Goal: Transaction & Acquisition: Purchase product/service

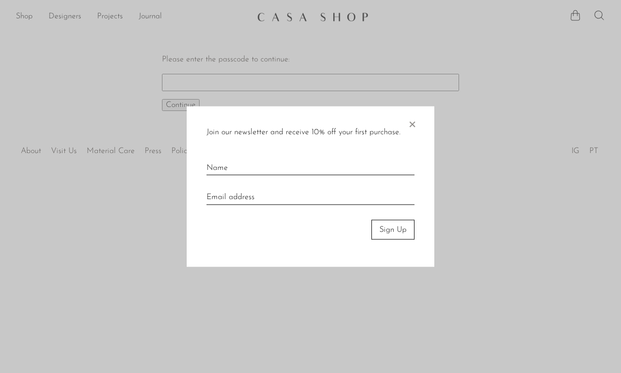
click at [415, 123] on span "×" at bounding box center [412, 122] width 10 height 32
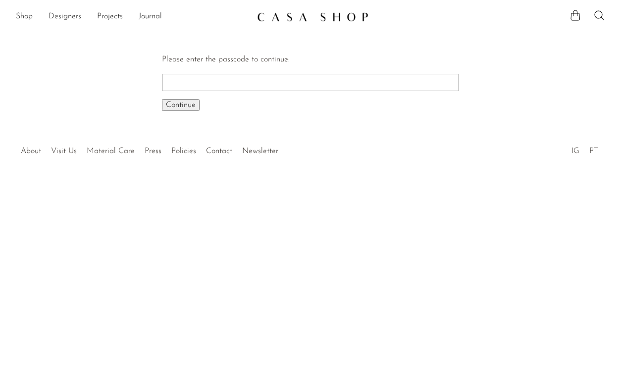
click at [288, 76] on input "Please enter the passcode to continue:" at bounding box center [310, 82] width 297 height 17
type input "EARLY"
click at [181, 104] on button "Continue One moment..." at bounding box center [181, 105] width 38 height 12
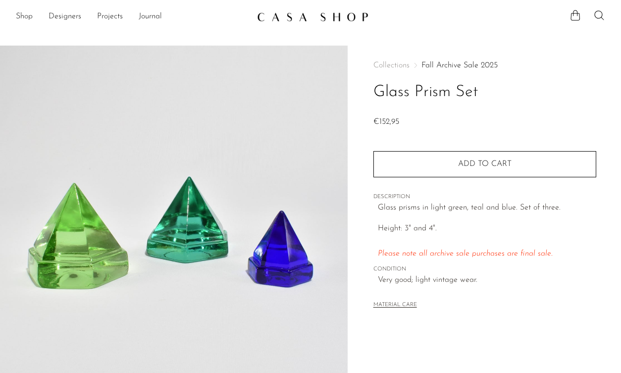
click at [397, 64] on span "Collections" at bounding box center [391, 65] width 36 height 8
click at [444, 62] on link "Fall Archive Sale 2025" at bounding box center [459, 65] width 76 height 8
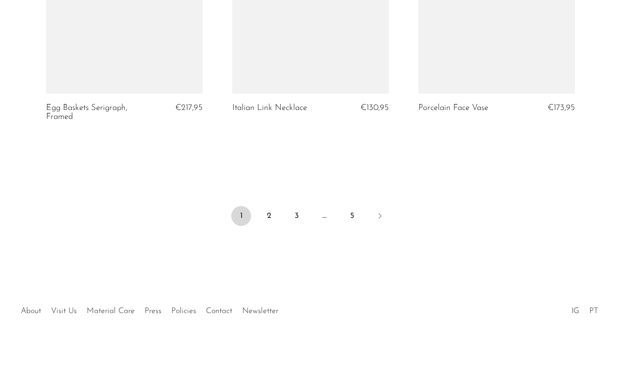
scroll to position [3153, 0]
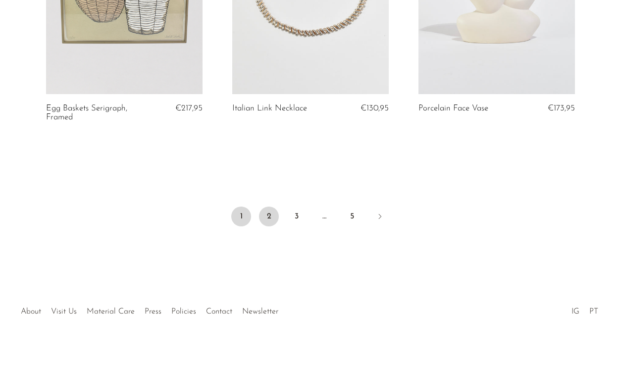
click at [265, 216] on link "2" at bounding box center [269, 216] width 20 height 20
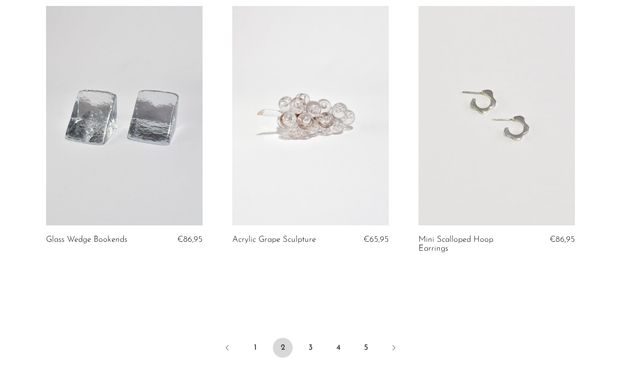
scroll to position [3020, 0]
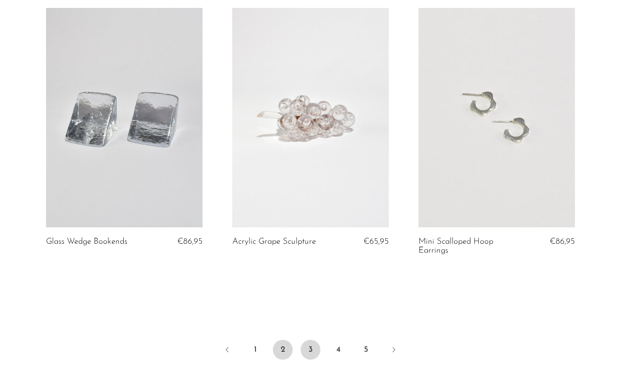
click at [312, 346] on link "3" at bounding box center [310, 350] width 20 height 20
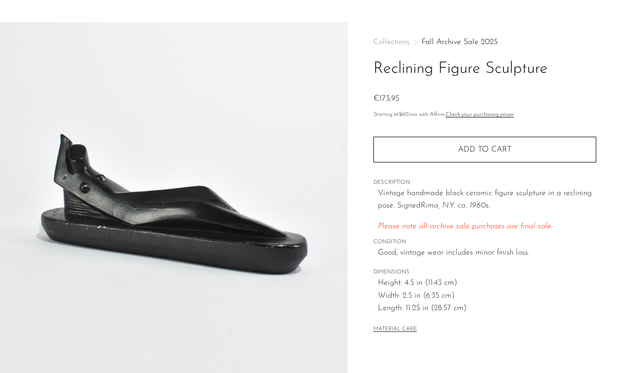
scroll to position [23, 0]
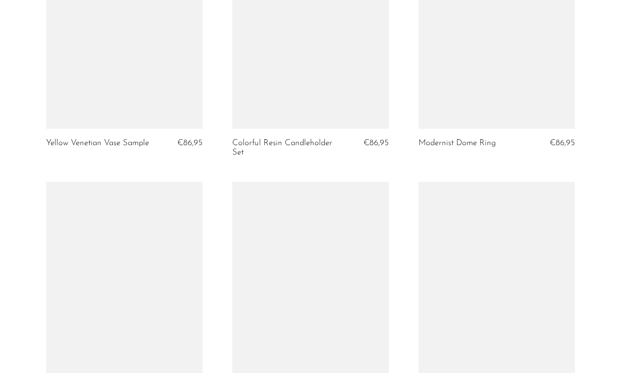
scroll to position [1887, 0]
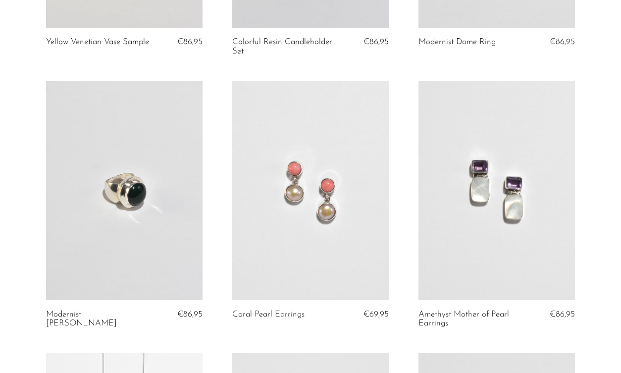
click at [327, 210] on link at bounding box center [310, 190] width 156 height 219
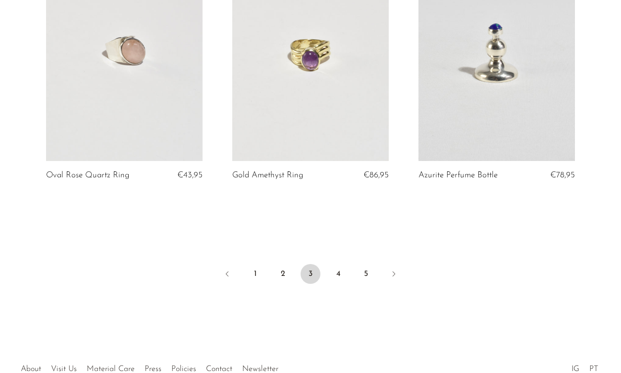
scroll to position [3115, 0]
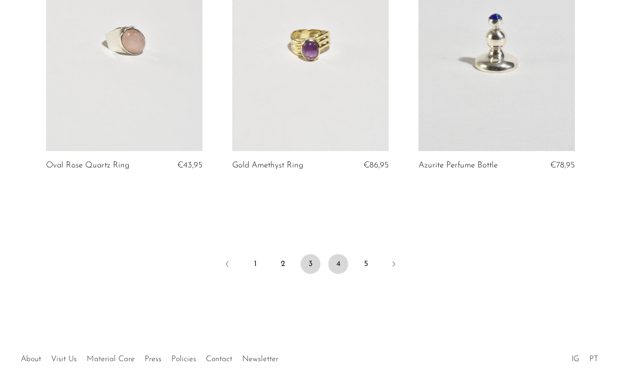
click at [337, 259] on link "4" at bounding box center [338, 264] width 20 height 20
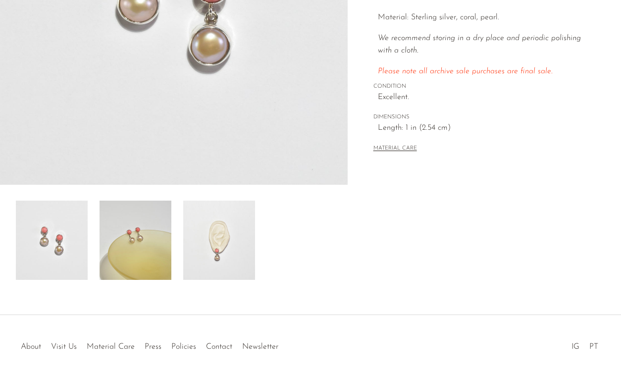
scroll to position [243, 0]
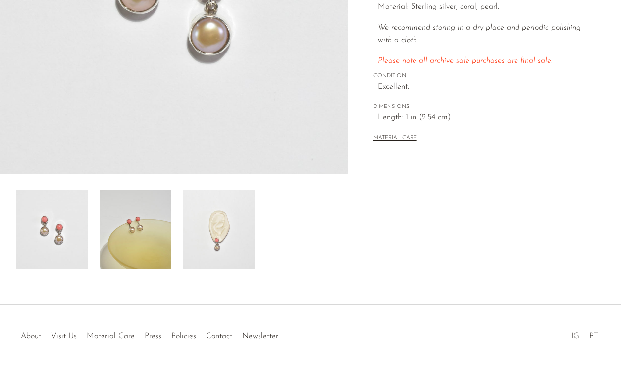
click at [231, 237] on img at bounding box center [219, 229] width 72 height 79
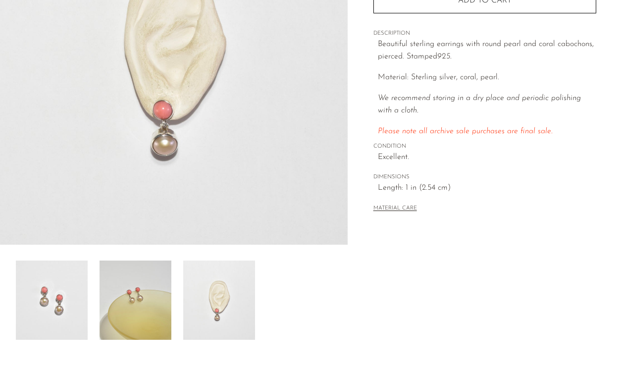
scroll to position [171, 0]
click at [147, 277] on img at bounding box center [135, 301] width 72 height 79
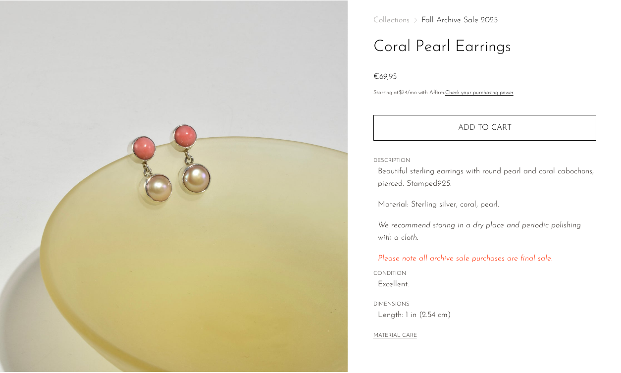
scroll to position [45, 0]
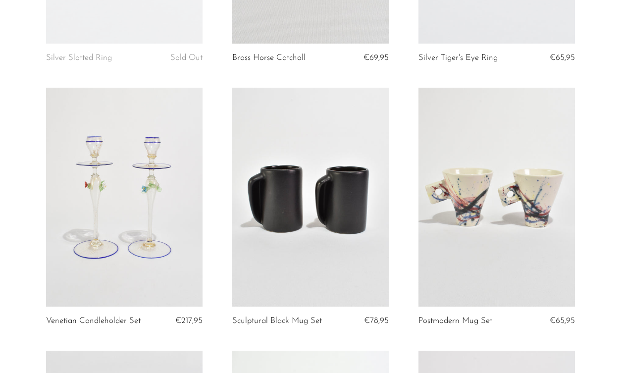
scroll to position [1036, 0]
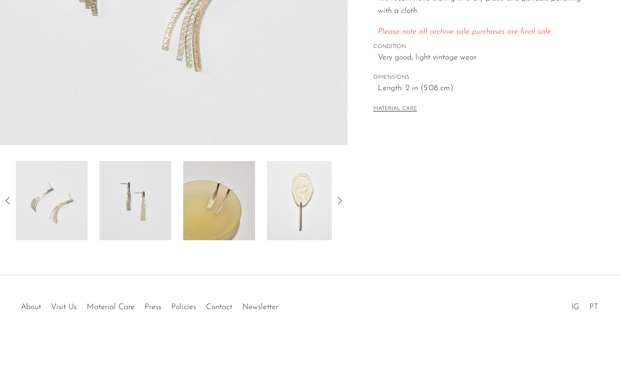
scroll to position [272, 0]
click at [149, 187] on img at bounding box center [135, 200] width 72 height 79
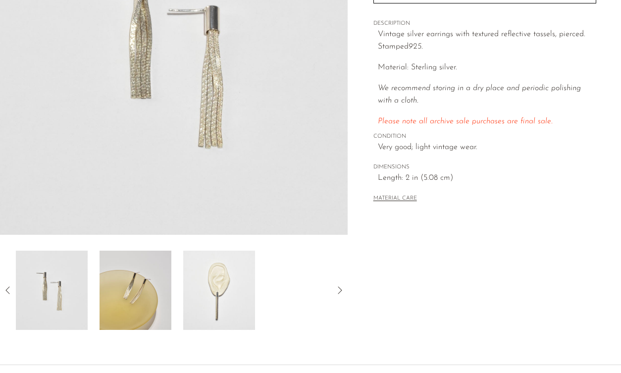
scroll to position [238, 0]
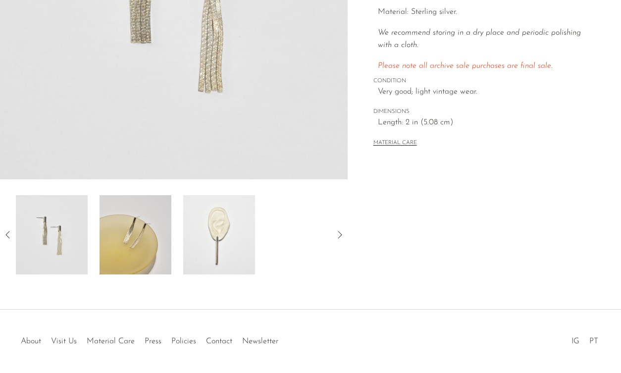
click at [117, 244] on img at bounding box center [135, 234] width 72 height 79
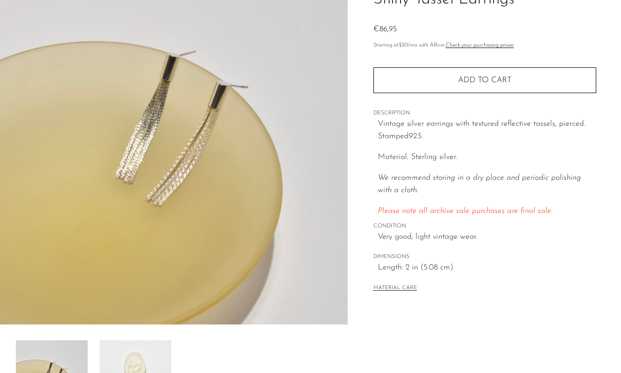
scroll to position [39, 0]
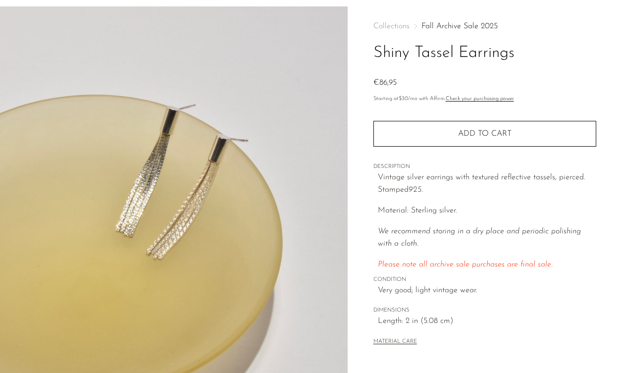
click at [451, 114] on div "Quantity 1 Add to cart" at bounding box center [484, 128] width 223 height 38
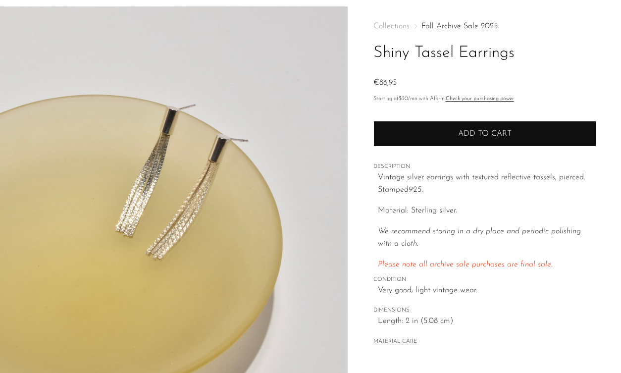
click at [451, 130] on button "Add to cart" at bounding box center [484, 134] width 223 height 26
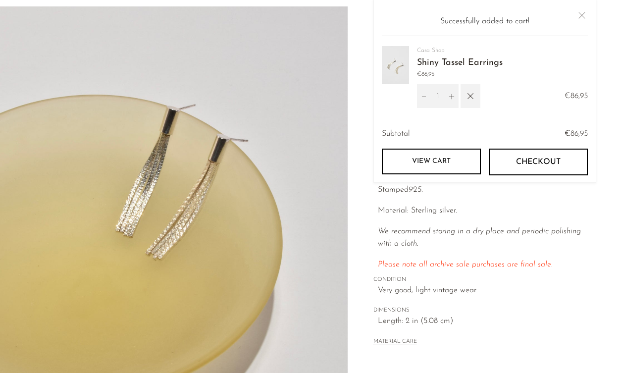
click at [585, 12] on button "Close" at bounding box center [582, 15] width 12 height 12
